Goal: Task Accomplishment & Management: Use online tool/utility

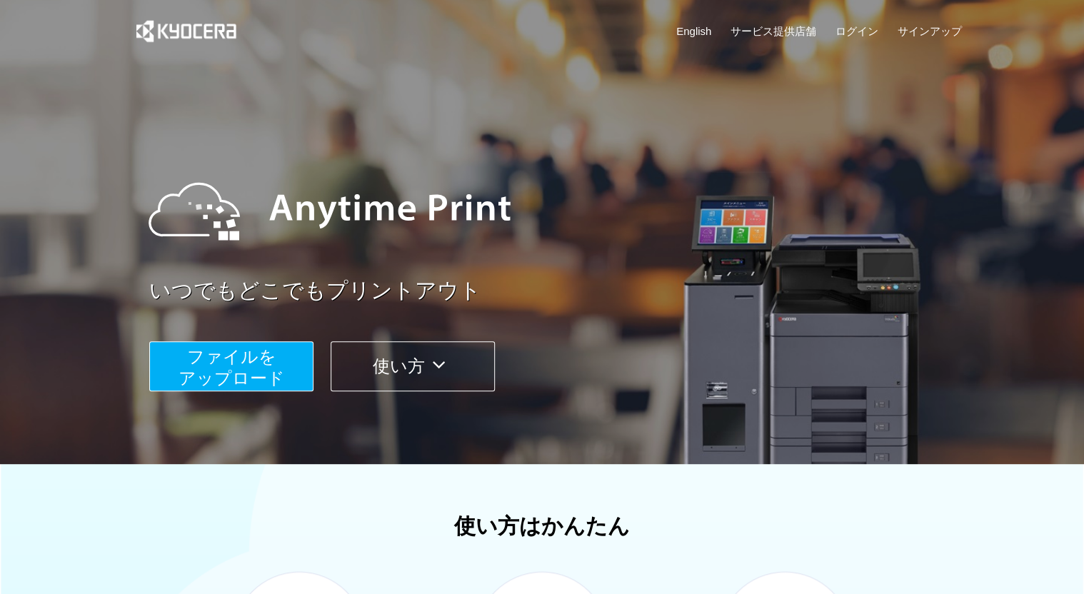
click at [264, 372] on span "ファイルを ​​アップロード" at bounding box center [232, 367] width 106 height 41
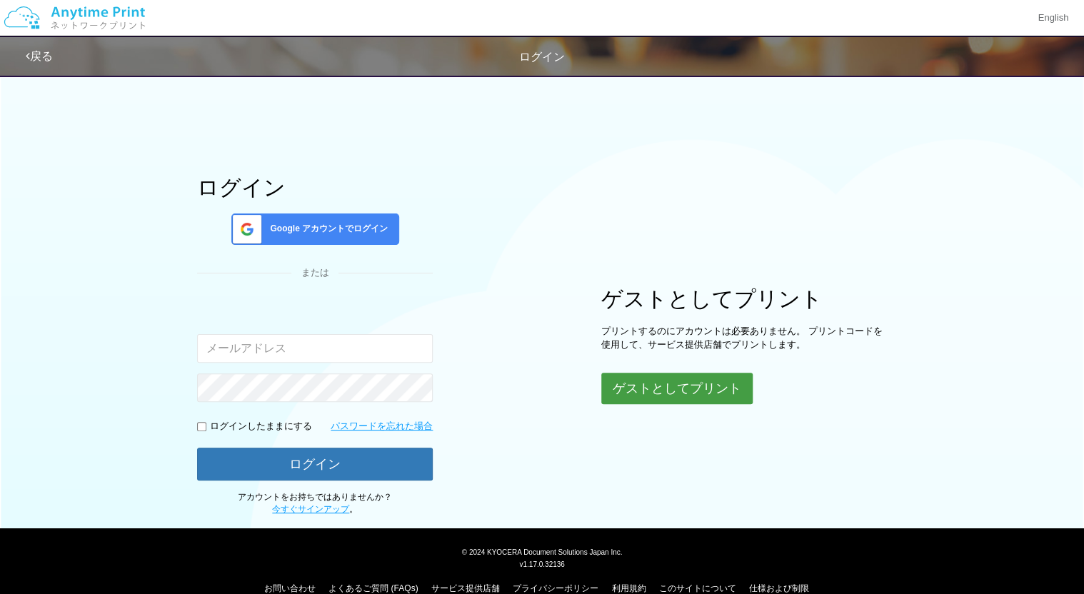
click at [668, 384] on button "ゲストとしてプリント" at bounding box center [676, 388] width 151 height 31
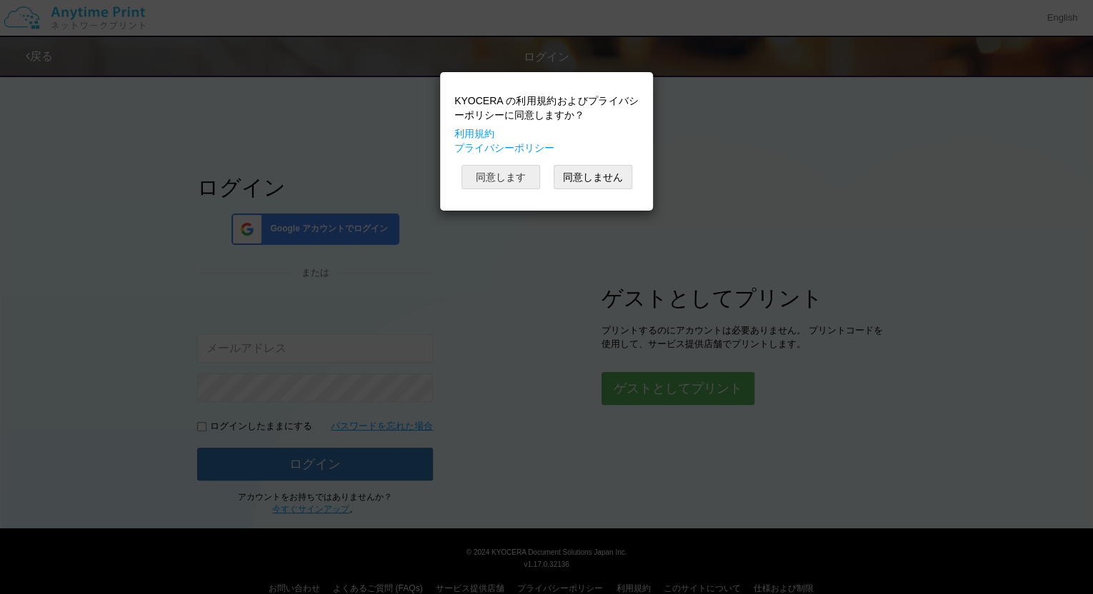
click at [526, 180] on button "同意します" at bounding box center [500, 177] width 79 height 24
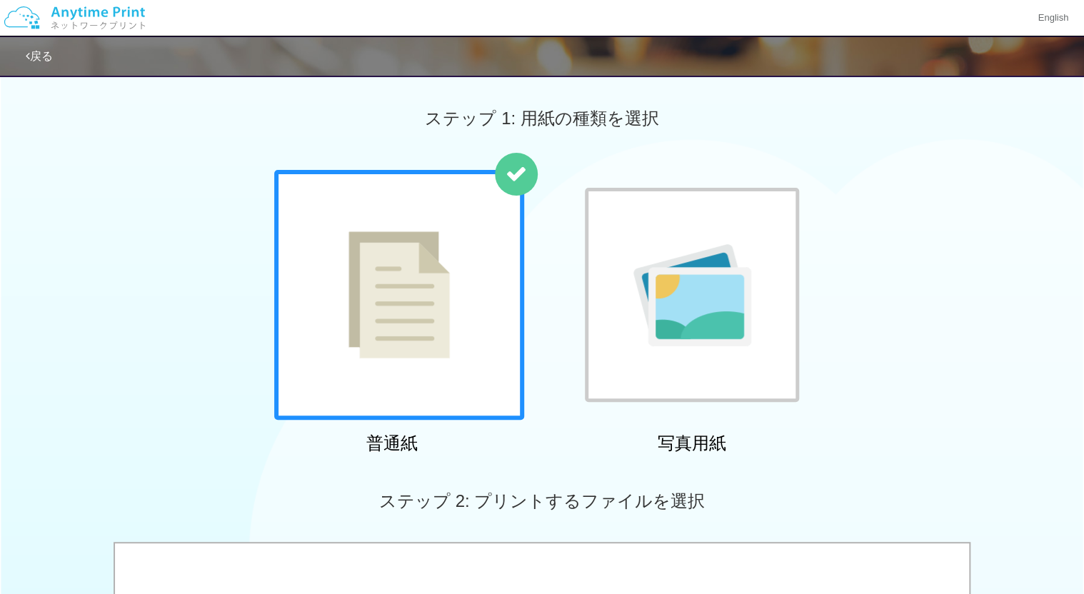
click at [445, 259] on img at bounding box center [398, 294] width 101 height 127
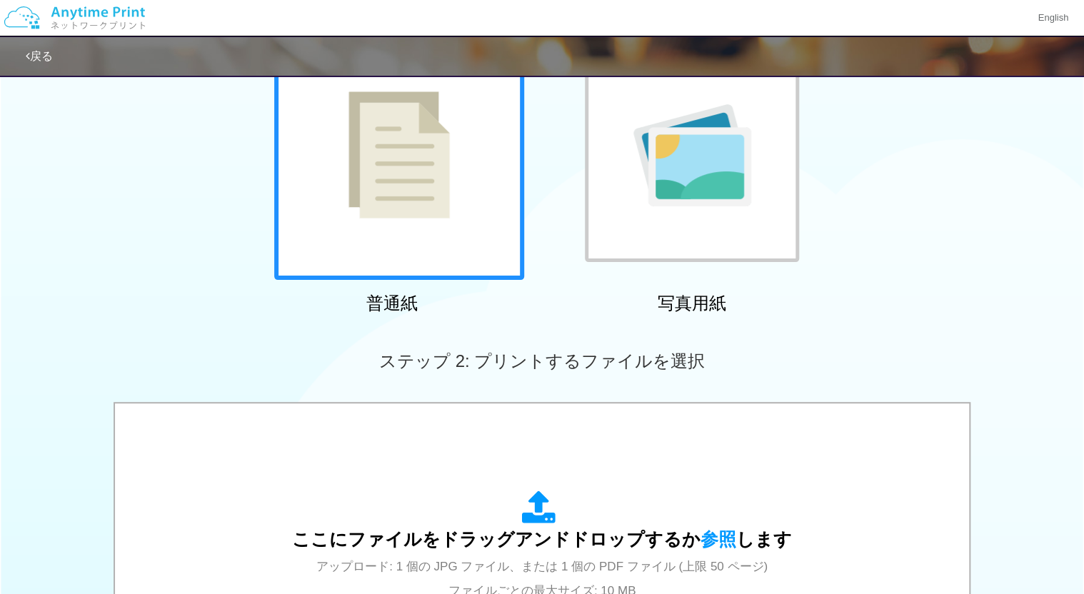
scroll to position [95, 0]
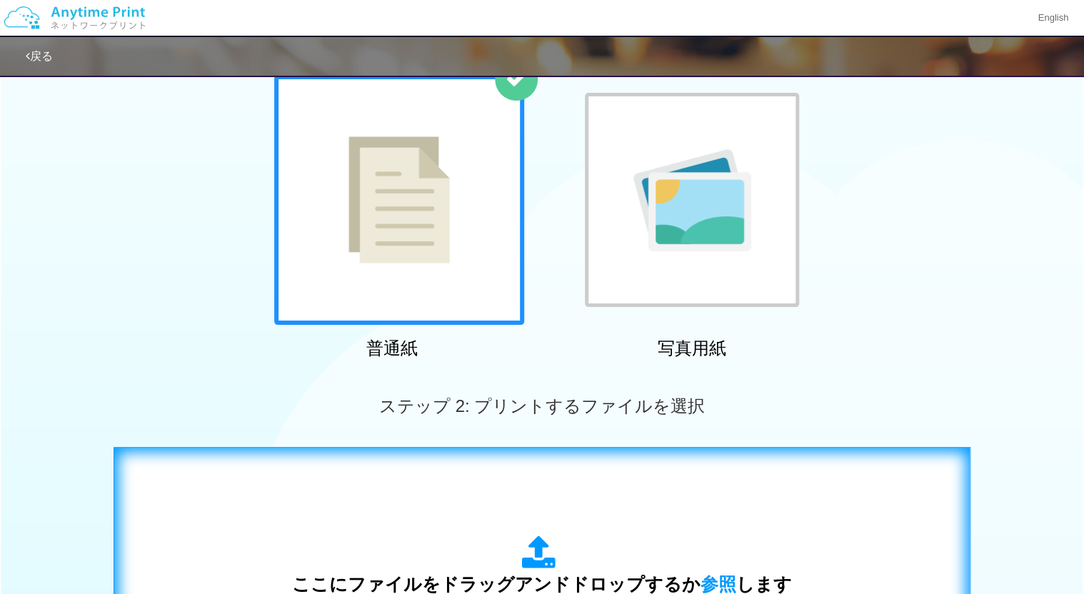
click at [711, 563] on div "ここにファイルをドラッグアンドドロップするか 参照 します アップロード: 1 個の JPG ファイル、または 1 個の PDF ファイル (上限 50 ペー…" at bounding box center [542, 591] width 500 height 111
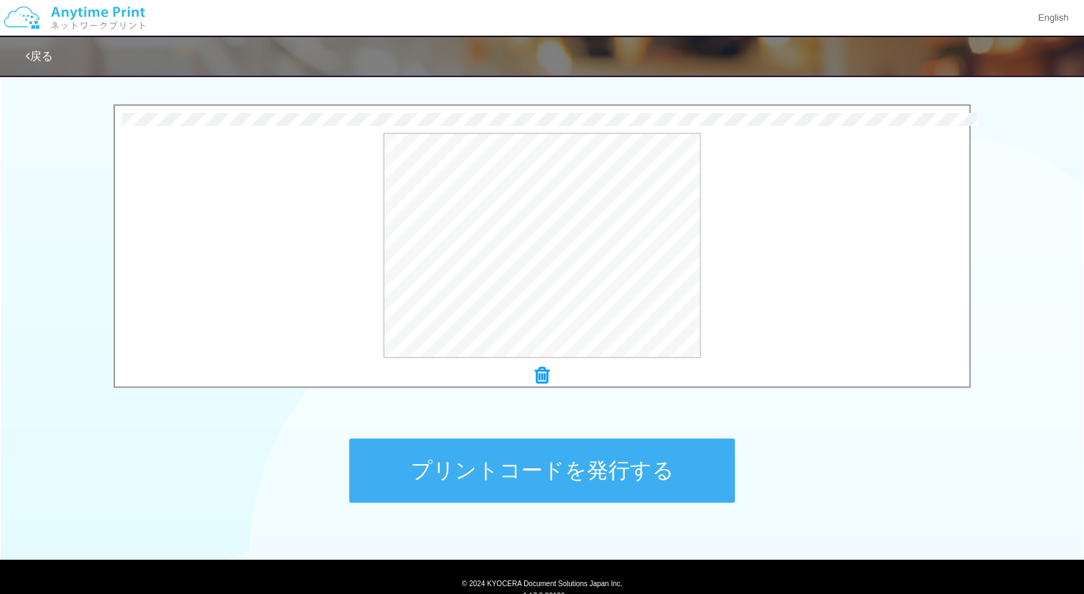
scroll to position [441, 0]
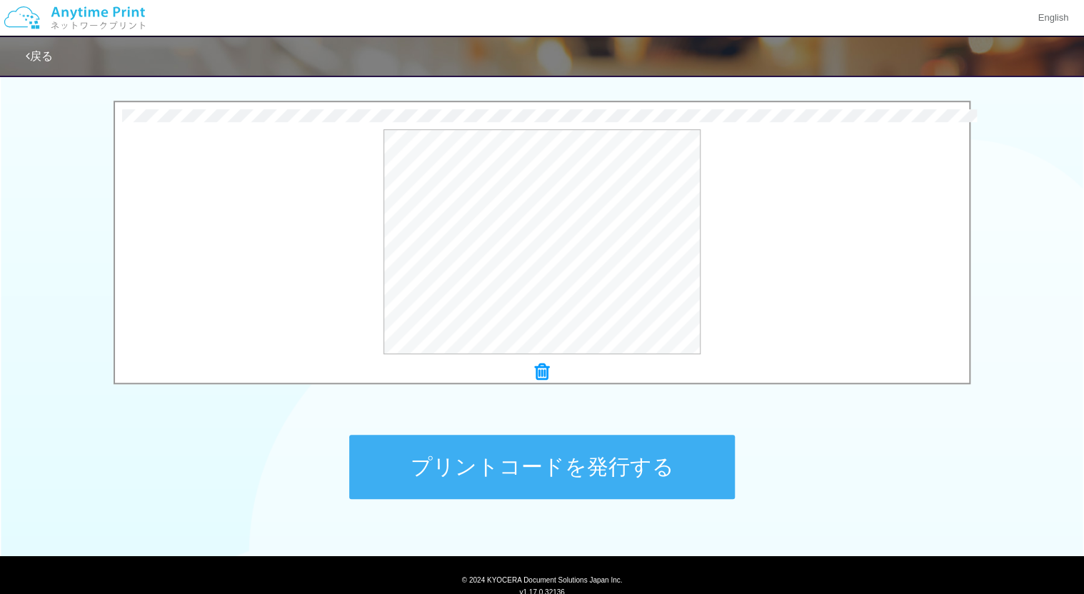
click at [537, 460] on button "プリントコードを発行する" at bounding box center [542, 467] width 386 height 64
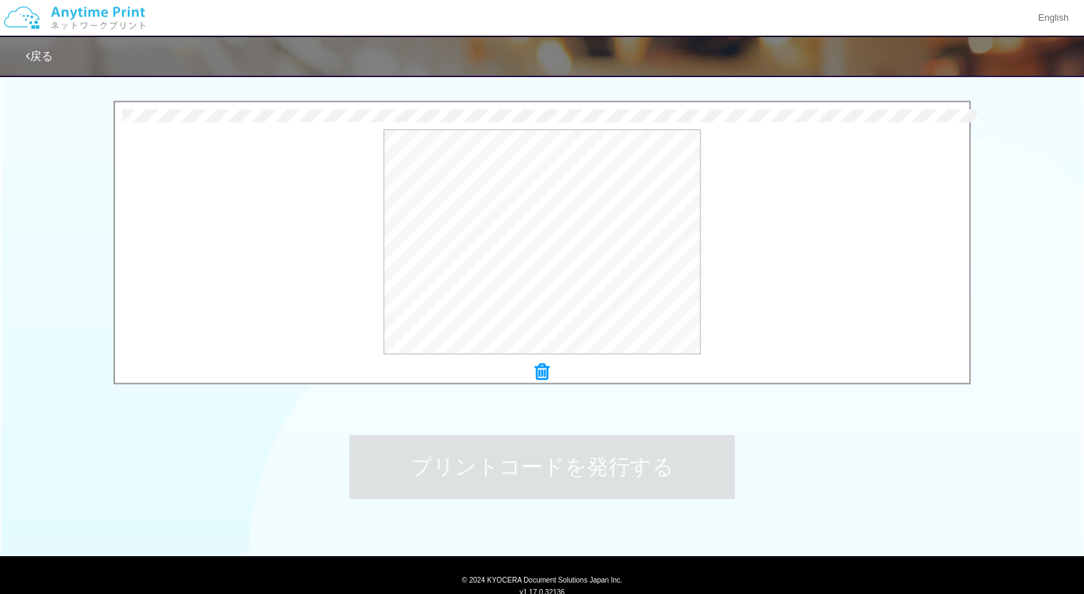
scroll to position [0, 0]
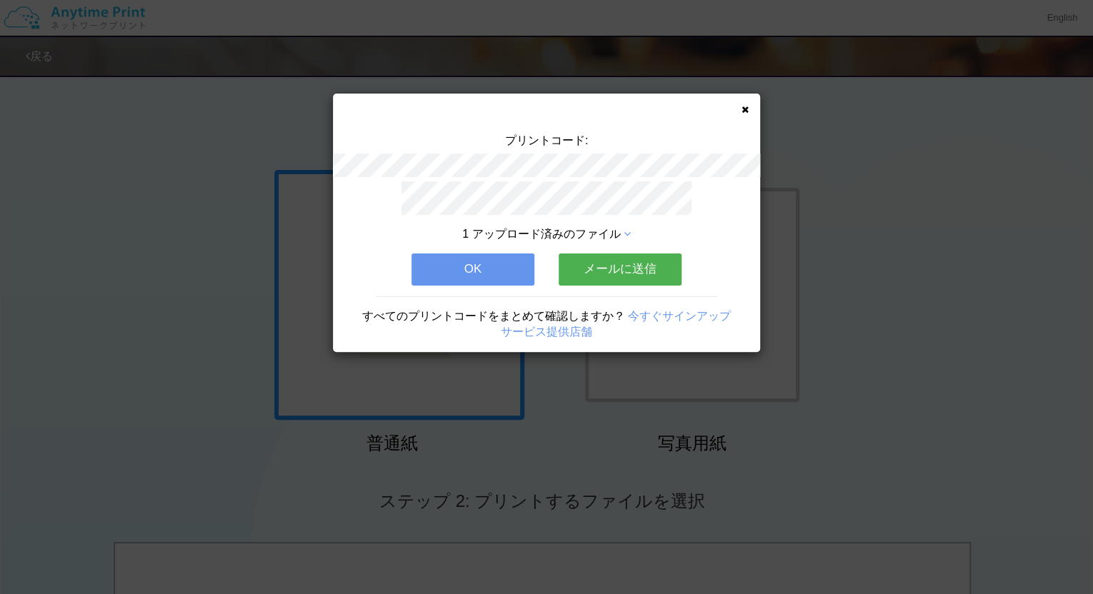
click at [583, 263] on button "メールに送信" at bounding box center [619, 269] width 123 height 31
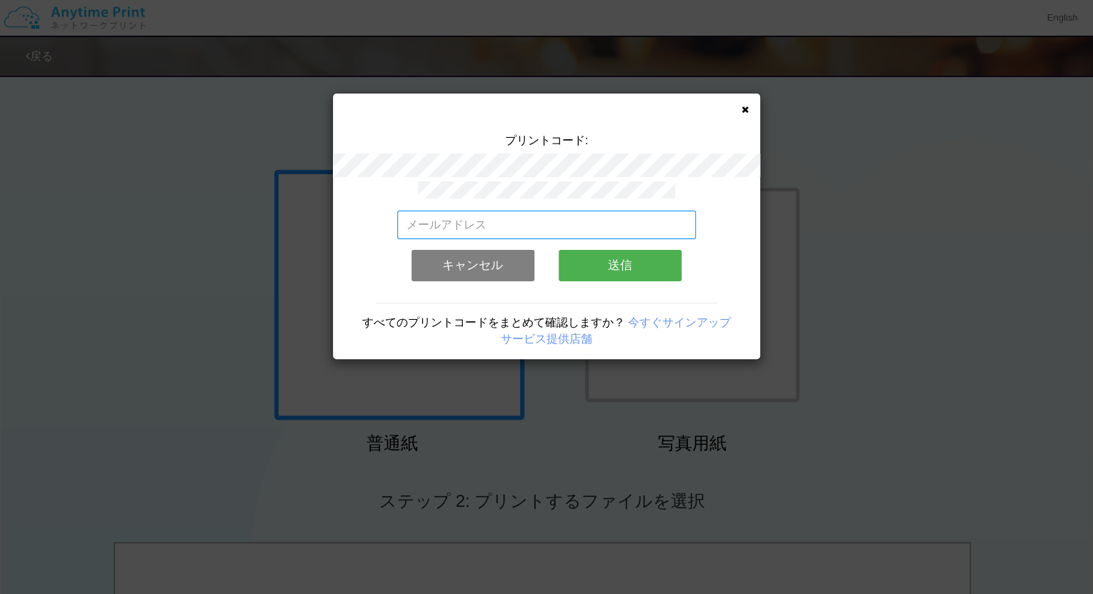
click at [480, 226] on input "email" at bounding box center [546, 225] width 299 height 29
type input "[EMAIL_ADDRESS][DOMAIN_NAME]"
click at [626, 259] on button "送信" at bounding box center [619, 265] width 123 height 31
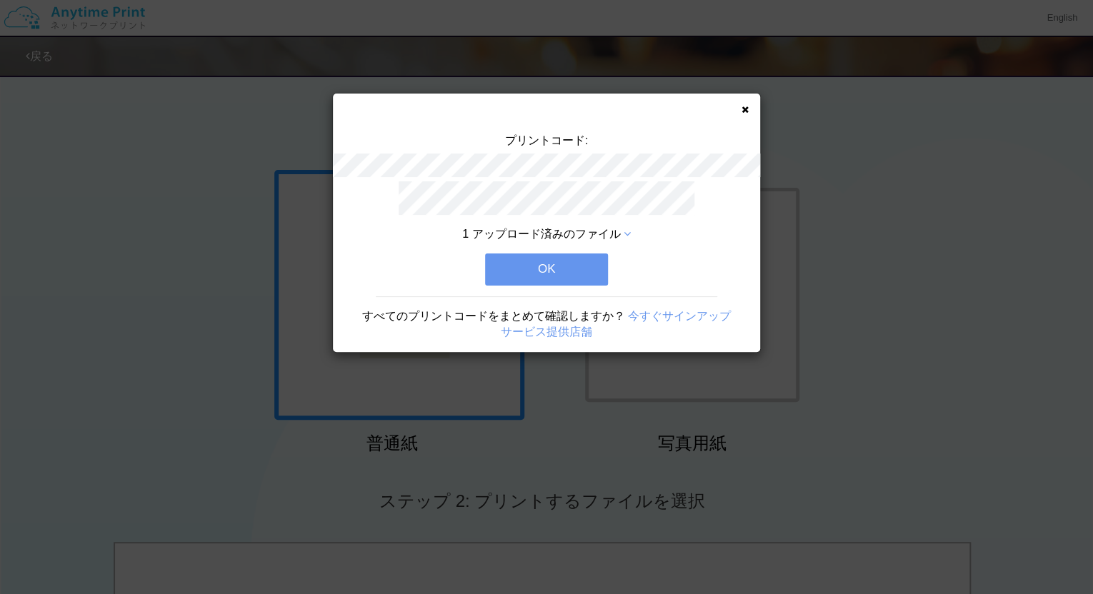
click at [583, 260] on button "OK" at bounding box center [546, 269] width 123 height 31
